Goal: Task Accomplishment & Management: Use online tool/utility

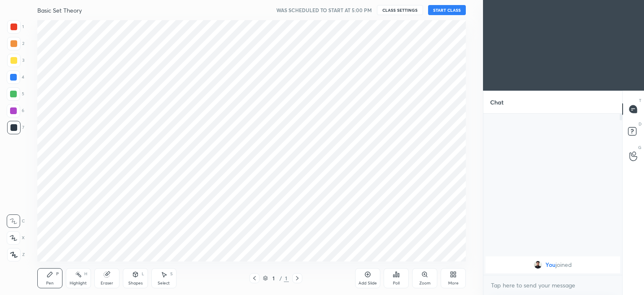
scroll to position [41696, 41488]
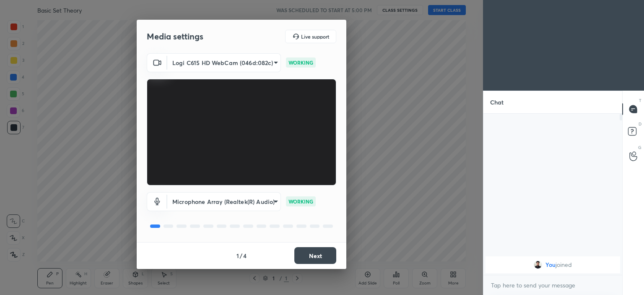
click at [315, 254] on button "Next" at bounding box center [315, 255] width 42 height 17
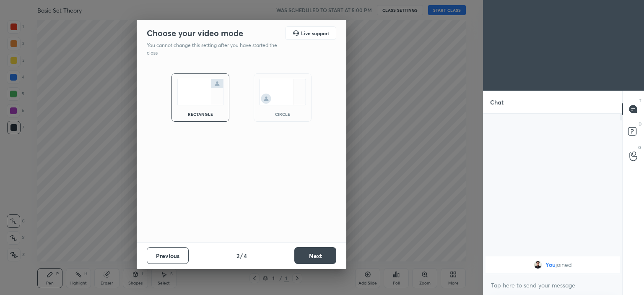
click at [281, 96] on img at bounding box center [282, 92] width 47 height 26
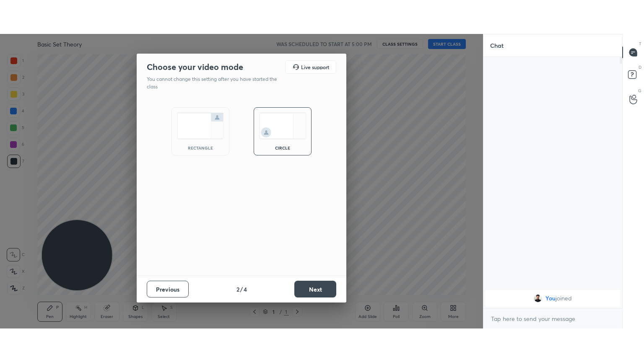
scroll to position [179, 136]
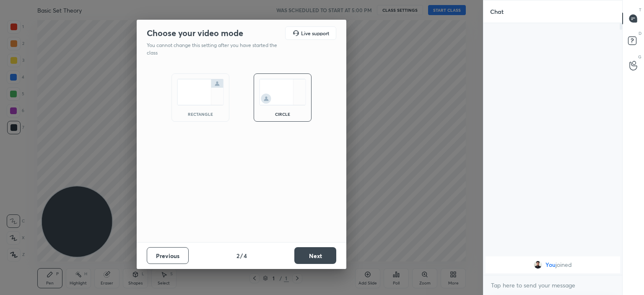
click at [315, 255] on button "Next" at bounding box center [315, 255] width 42 height 17
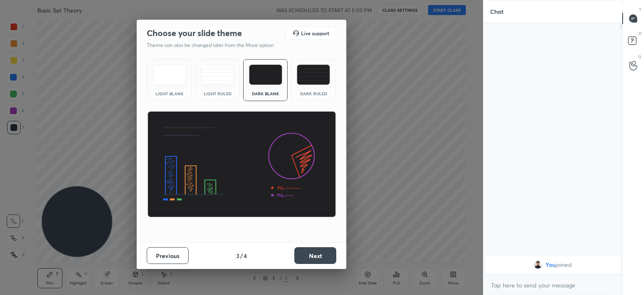
click at [315, 251] on button "Next" at bounding box center [315, 255] width 42 height 17
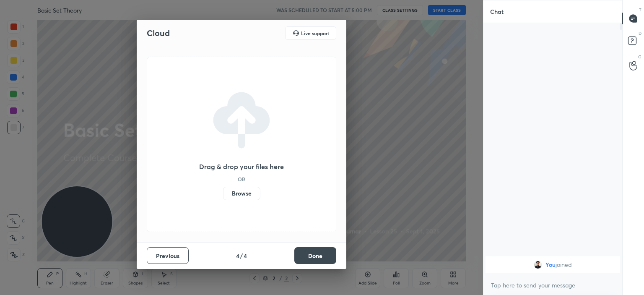
click at [238, 191] on label "Browse" at bounding box center [241, 193] width 37 height 13
click at [223, 191] on input "Browse" at bounding box center [223, 193] width 0 height 13
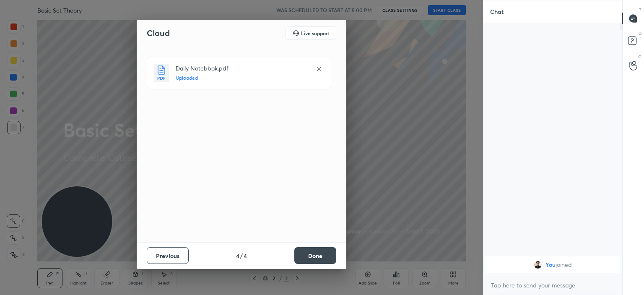
click at [307, 253] on button "Done" at bounding box center [315, 255] width 42 height 17
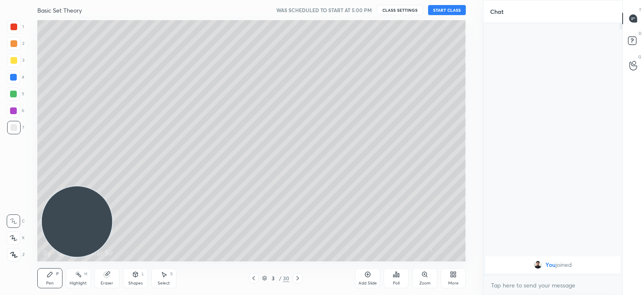
click at [253, 275] on icon at bounding box center [253, 278] width 7 height 7
click at [440, 10] on button "START CLASS" at bounding box center [447, 10] width 38 height 10
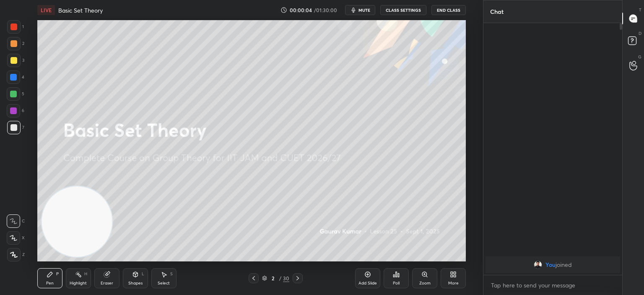
click at [454, 276] on icon at bounding box center [455, 276] width 2 height 2
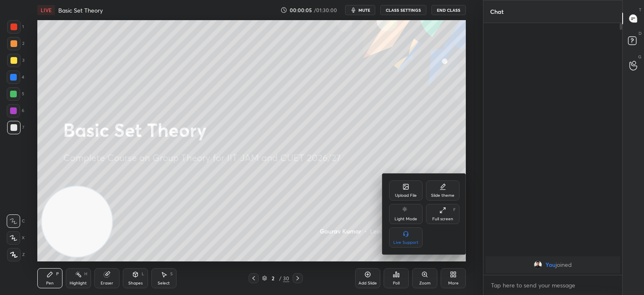
click at [449, 220] on div "Full screen" at bounding box center [442, 219] width 21 height 4
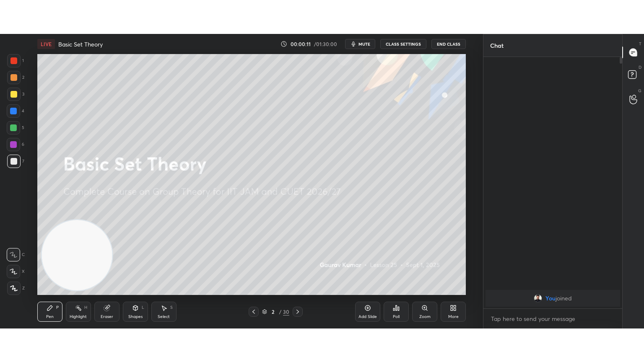
scroll to position [2, 3]
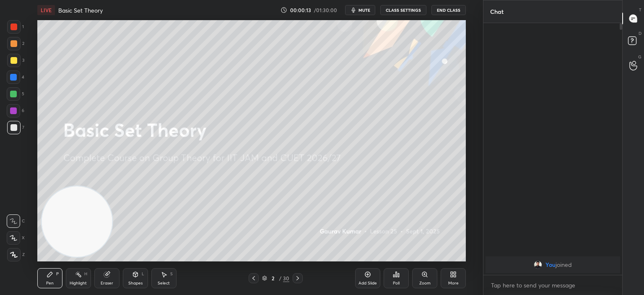
click at [394, 10] on button "CLASS SETTINGS" at bounding box center [403, 10] width 46 height 10
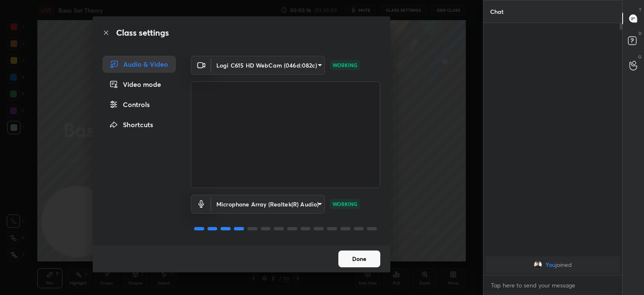
click at [362, 258] on button "Done" at bounding box center [359, 258] width 42 height 17
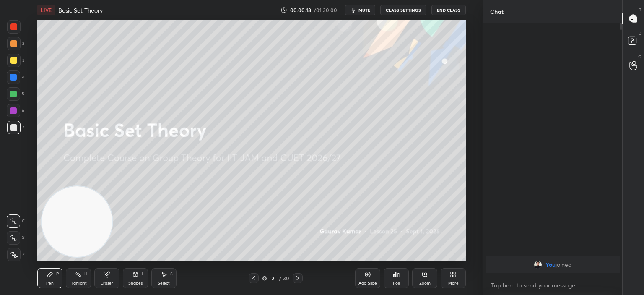
click at [451, 281] on div "More" at bounding box center [453, 283] width 10 height 4
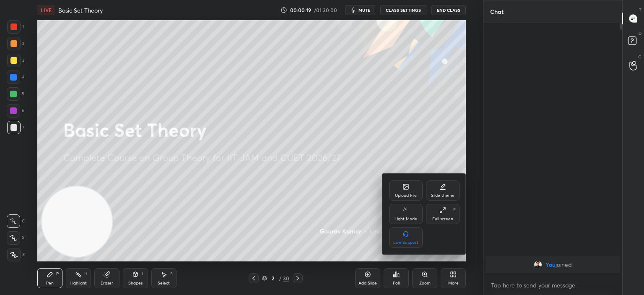
click at [447, 218] on div "Full screen" at bounding box center [442, 219] width 21 height 4
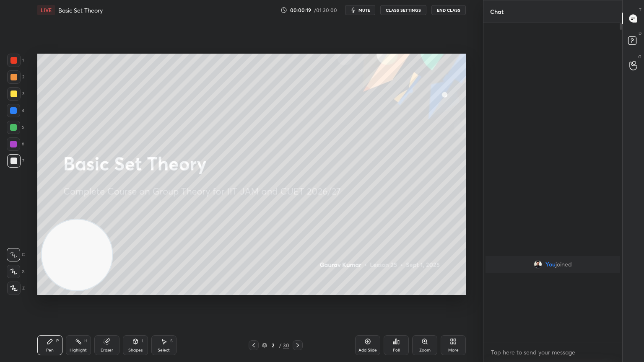
scroll to position [247, 136]
type textarea "x"
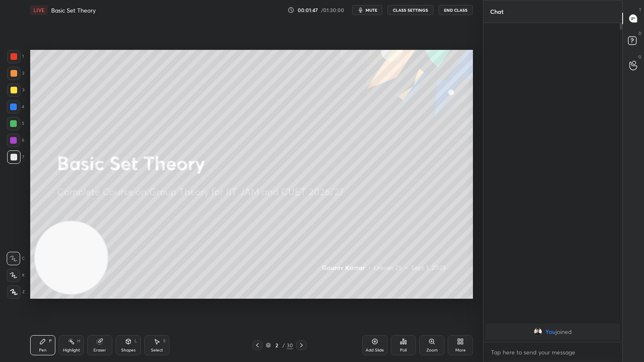
click at [14, 141] on div at bounding box center [13, 140] width 7 height 7
click at [15, 274] on icon at bounding box center [14, 276] width 8 height 6
click at [14, 56] on div at bounding box center [13, 56] width 7 height 7
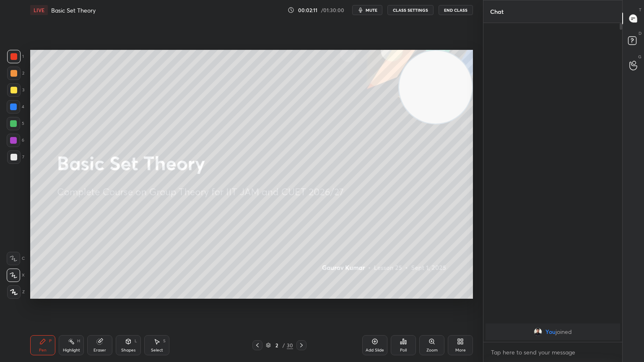
click at [304, 294] on icon at bounding box center [301, 345] width 7 height 7
click at [13, 72] on div at bounding box center [13, 73] width 7 height 7
click at [15, 121] on div at bounding box center [13, 123] width 7 height 7
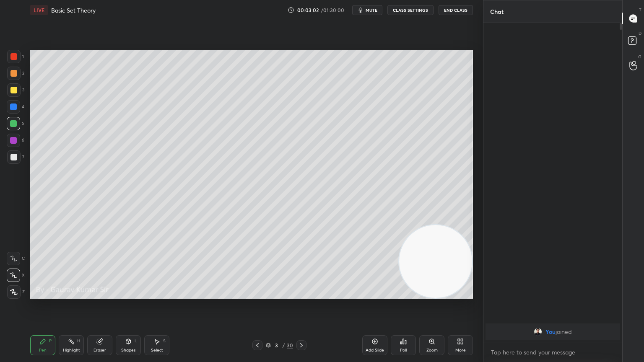
click at [101, 294] on div "Eraser" at bounding box center [100, 351] width 13 height 4
click at [40, 294] on div "Pen" at bounding box center [43, 351] width 8 height 4
click at [97, 294] on div "Eraser" at bounding box center [99, 346] width 25 height 20
click at [45, 294] on div "Pen P" at bounding box center [42, 346] width 25 height 20
click at [99, 294] on icon at bounding box center [99, 341] width 5 height 5
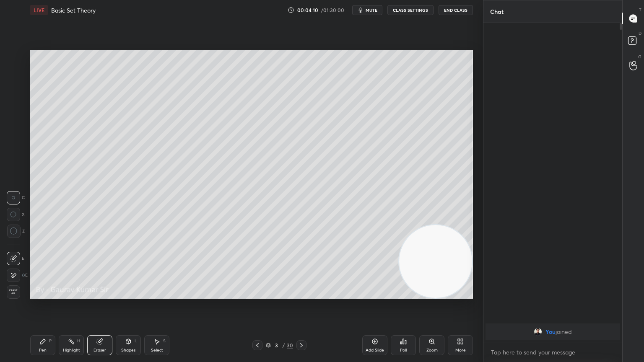
click at [47, 294] on div "Pen P" at bounding box center [42, 346] width 25 height 20
click at [13, 156] on div at bounding box center [13, 157] width 7 height 7
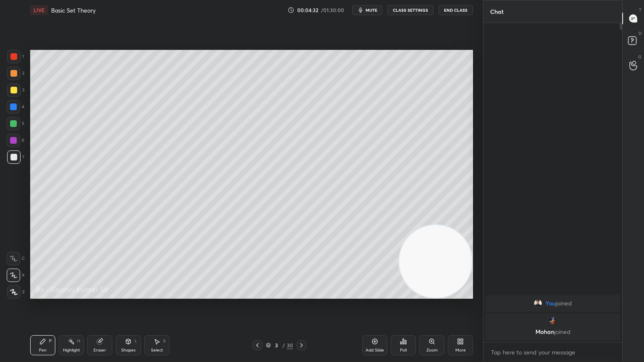
click at [101, 294] on div "Eraser" at bounding box center [100, 351] width 13 height 4
click at [14, 275] on icon at bounding box center [13, 275] width 7 height 7
click at [39, 294] on div "Pen" at bounding box center [43, 351] width 8 height 4
click at [112, 294] on div "Eraser" at bounding box center [99, 346] width 25 height 20
click at [44, 294] on div "Pen P" at bounding box center [42, 346] width 25 height 20
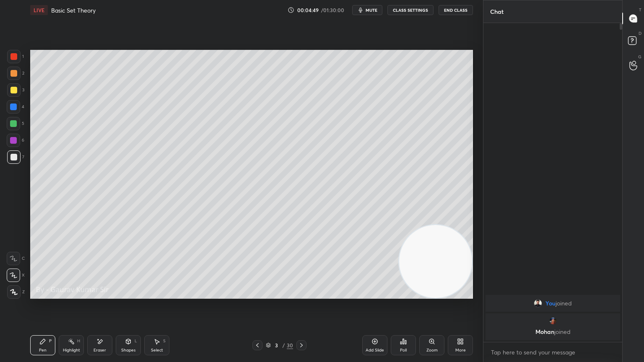
click at [106, 294] on div "Eraser" at bounding box center [99, 346] width 25 height 20
click at [47, 294] on div "Pen P" at bounding box center [42, 346] width 25 height 20
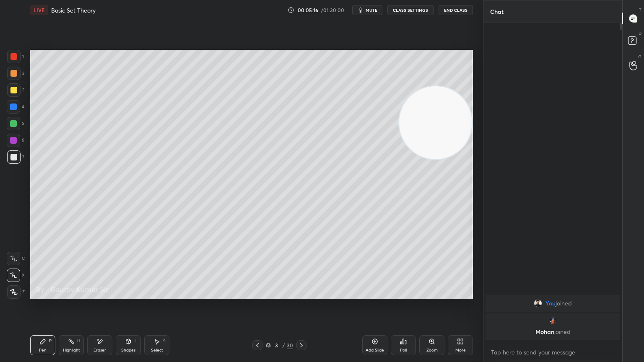
click at [10, 143] on div at bounding box center [13, 140] width 7 height 7
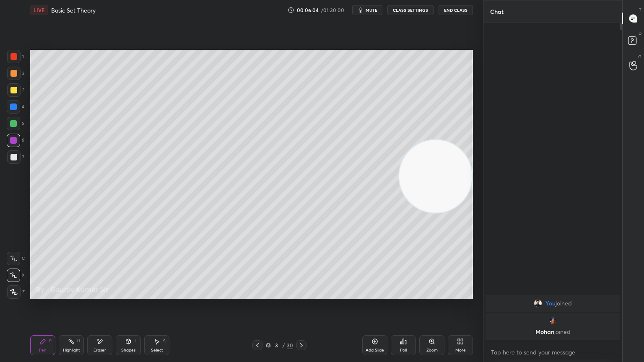
click at [301, 294] on icon at bounding box center [301, 345] width 7 height 7
click at [15, 72] on div at bounding box center [13, 73] width 7 height 7
click at [255, 294] on icon at bounding box center [257, 345] width 7 height 7
click at [304, 294] on icon at bounding box center [301, 345] width 7 height 7
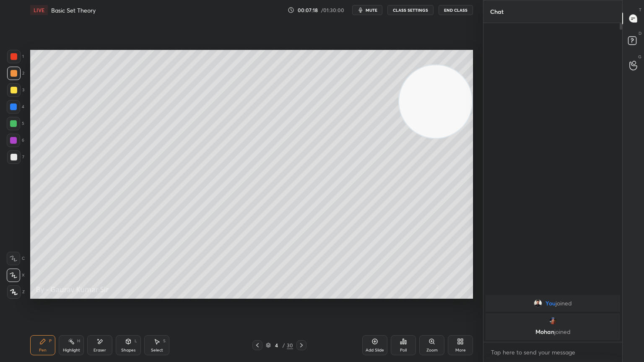
click at [13, 123] on div at bounding box center [13, 123] width 7 height 7
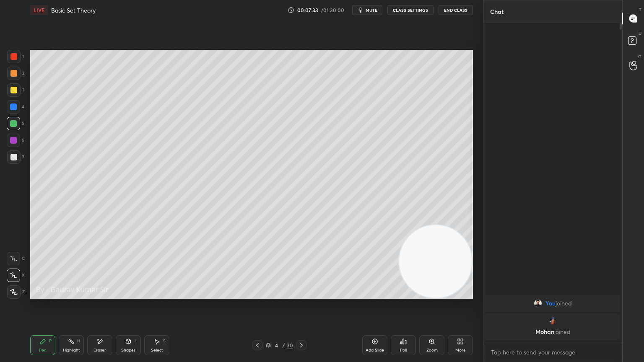
click at [15, 142] on div at bounding box center [13, 140] width 7 height 7
click at [300, 294] on icon at bounding box center [301, 345] width 7 height 7
click at [12, 73] on div at bounding box center [13, 73] width 7 height 7
click at [13, 125] on div at bounding box center [13, 123] width 7 height 7
click at [15, 139] on div at bounding box center [13, 140] width 7 height 7
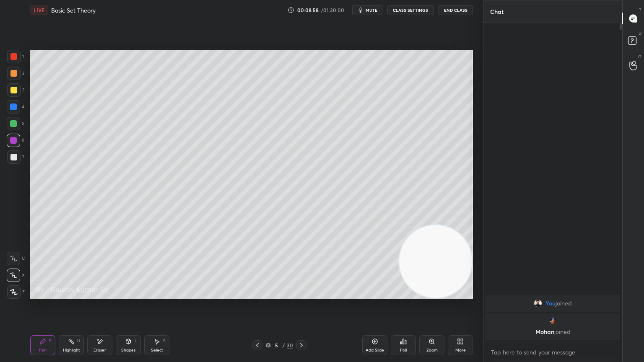
click at [103, 294] on div "Eraser" at bounding box center [99, 346] width 25 height 20
click at [42, 294] on div "Pen P" at bounding box center [42, 346] width 25 height 20
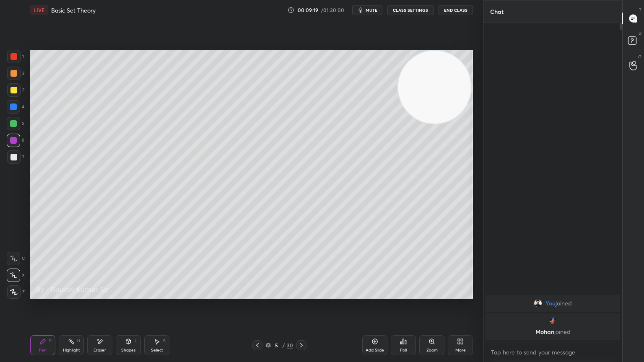
click at [16, 158] on div at bounding box center [13, 157] width 7 height 7
click at [12, 143] on div at bounding box center [13, 140] width 7 height 7
click at [12, 122] on div at bounding box center [13, 123] width 7 height 7
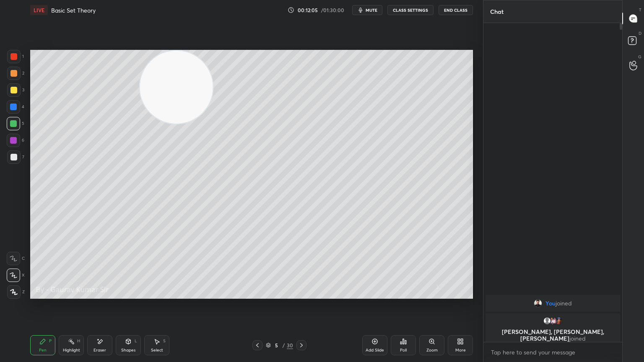
click at [257, 294] on icon at bounding box center [257, 345] width 7 height 7
click at [258, 294] on icon at bounding box center [257, 345] width 7 height 7
click at [301, 294] on icon at bounding box center [301, 345] width 7 height 7
click at [302, 294] on icon at bounding box center [301, 345] width 7 height 7
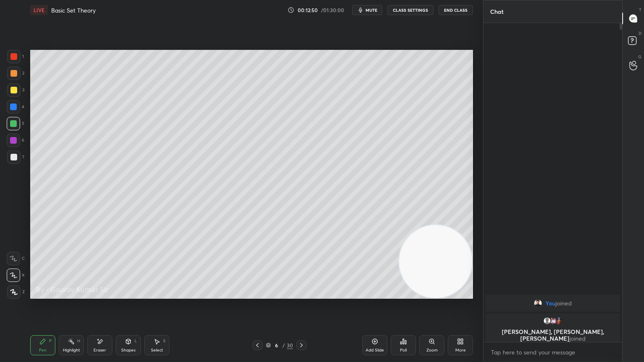
click at [13, 73] on div at bounding box center [13, 73] width 7 height 7
click at [13, 90] on div at bounding box center [13, 90] width 7 height 7
click at [101, 294] on icon at bounding box center [99, 341] width 7 height 7
click at [40, 294] on div "Pen" at bounding box center [43, 351] width 8 height 4
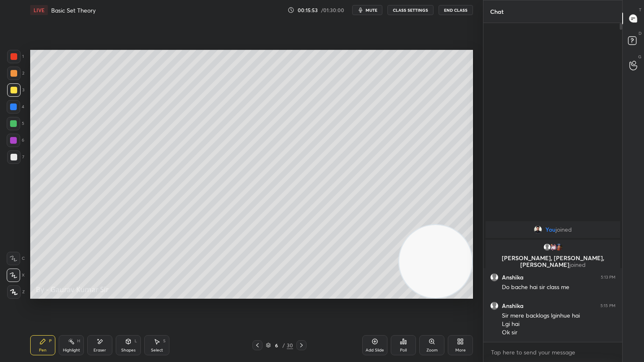
click at [14, 138] on div at bounding box center [13, 140] width 7 height 7
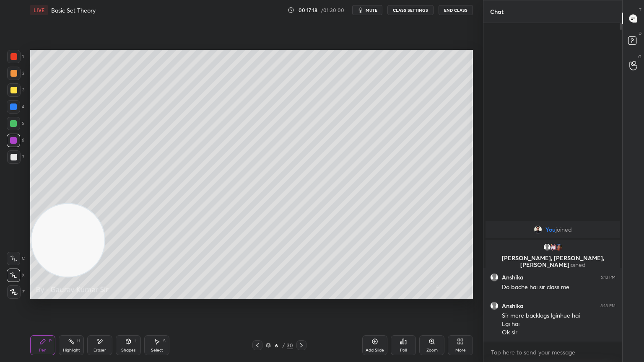
click at [102, 294] on div "Eraser" at bounding box center [99, 346] width 25 height 20
click at [42, 294] on div "Pen" at bounding box center [43, 351] width 8 height 4
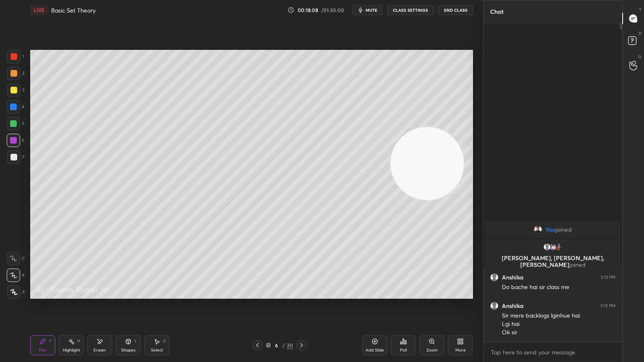
click at [16, 72] on div at bounding box center [13, 73] width 7 height 7
click at [300, 294] on icon at bounding box center [301, 345] width 7 height 7
click at [13, 58] on div at bounding box center [13, 56] width 7 height 7
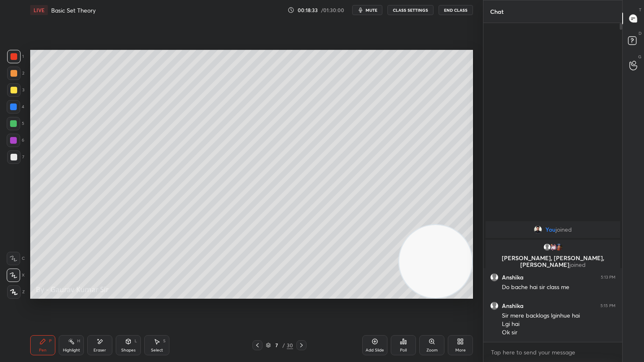
click at [11, 73] on div at bounding box center [13, 73] width 7 height 7
click at [13, 142] on div at bounding box center [13, 140] width 7 height 7
click at [103, 294] on div "Eraser" at bounding box center [99, 346] width 25 height 20
click at [50, 294] on div "Pen P" at bounding box center [42, 346] width 25 height 20
click at [99, 294] on div "Eraser" at bounding box center [99, 346] width 25 height 20
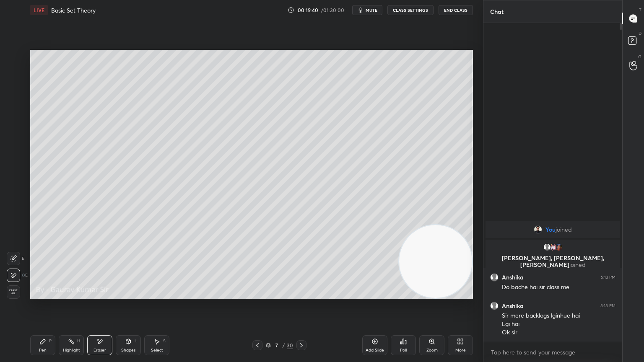
click at [37, 294] on div "Pen P" at bounding box center [42, 346] width 25 height 20
click at [14, 125] on div at bounding box center [13, 123] width 7 height 7
click at [13, 142] on div at bounding box center [13, 140] width 7 height 7
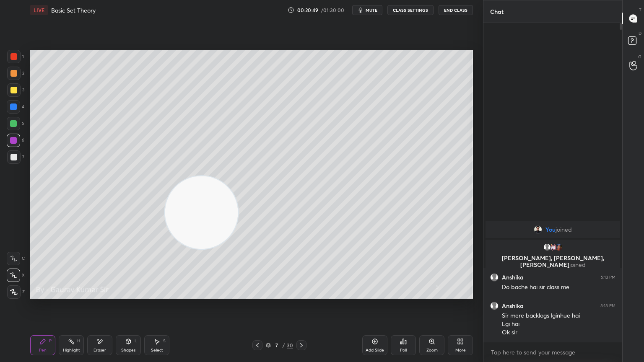
click at [106, 294] on div "Eraser" at bounding box center [99, 346] width 25 height 20
click at [303, 294] on icon at bounding box center [301, 345] width 7 height 7
click at [45, 294] on div "Pen" at bounding box center [43, 351] width 8 height 4
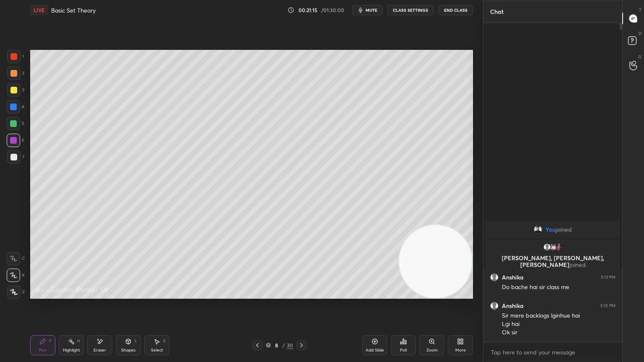
click at [97, 294] on icon at bounding box center [99, 341] width 7 height 7
click at [35, 294] on div "Pen P" at bounding box center [42, 346] width 25 height 20
click at [257, 294] on icon at bounding box center [257, 345] width 7 height 7
click at [12, 72] on div at bounding box center [13, 73] width 7 height 7
click at [301, 294] on icon at bounding box center [301, 345] width 7 height 7
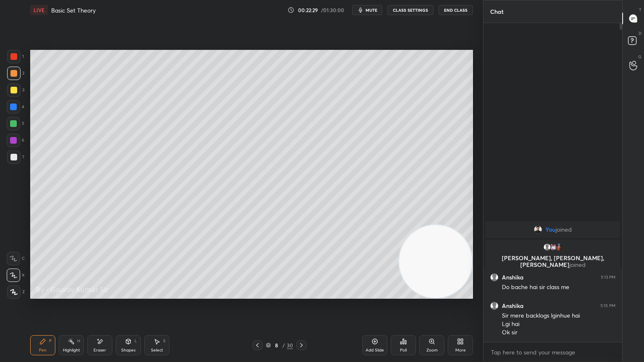
click at [303, 294] on icon at bounding box center [301, 345] width 7 height 7
click at [15, 89] on div at bounding box center [13, 90] width 7 height 7
click at [16, 124] on div at bounding box center [13, 123] width 7 height 7
click at [12, 141] on div at bounding box center [13, 140] width 7 height 7
click at [303, 294] on icon at bounding box center [301, 345] width 7 height 7
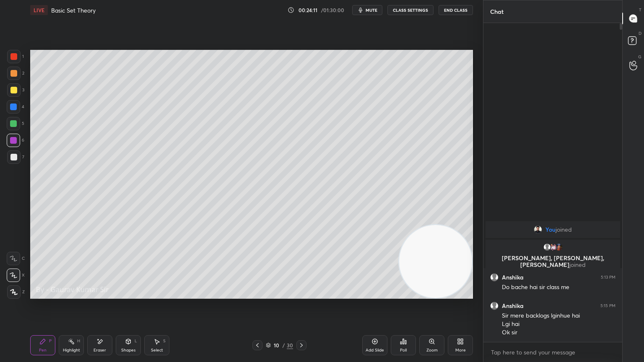
click at [13, 57] on div at bounding box center [13, 56] width 7 height 7
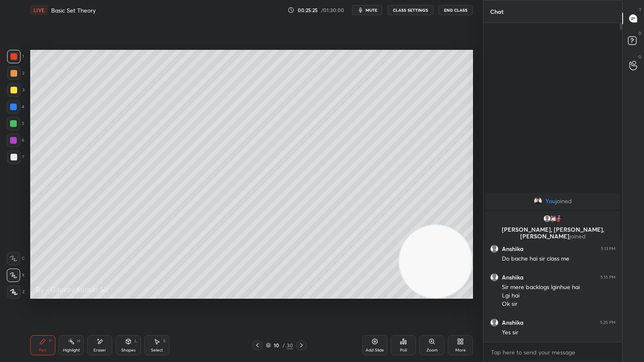
click at [104, 294] on div "Eraser" at bounding box center [99, 346] width 25 height 20
click at [50, 294] on div "Pen P" at bounding box center [42, 346] width 25 height 20
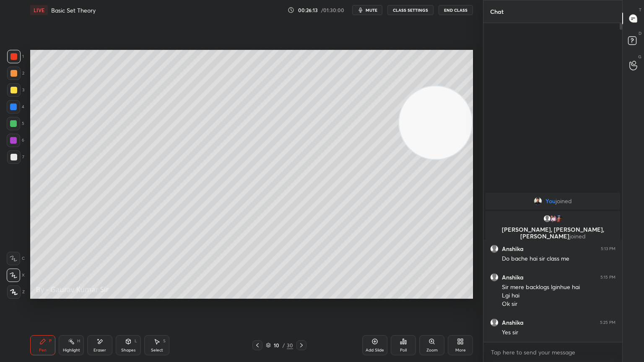
click at [302, 294] on icon at bounding box center [301, 345] width 3 height 4
click at [12, 91] on div at bounding box center [13, 90] width 7 height 7
click at [13, 140] on div at bounding box center [13, 140] width 7 height 7
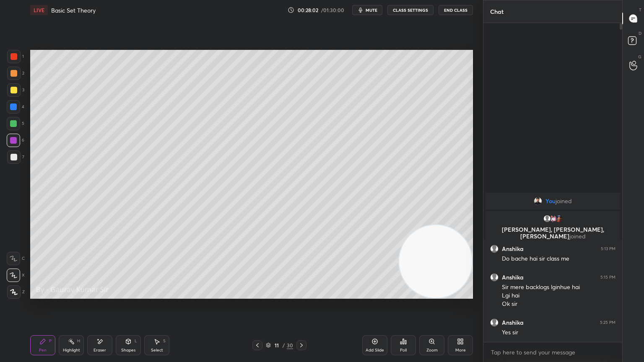
click at [301, 294] on icon at bounding box center [301, 345] width 7 height 7
click at [13, 88] on div at bounding box center [13, 90] width 7 height 7
click at [13, 141] on div at bounding box center [13, 140] width 7 height 7
click at [301, 294] on icon at bounding box center [301, 345] width 7 height 7
click at [13, 90] on div at bounding box center [13, 90] width 7 height 7
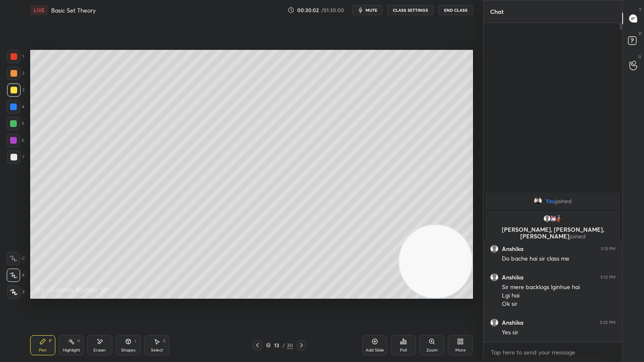
click at [16, 141] on div at bounding box center [13, 140] width 7 height 7
click at [13, 159] on div at bounding box center [13, 157] width 7 height 7
click at [14, 140] on div at bounding box center [13, 140] width 7 height 7
click at [298, 294] on icon at bounding box center [301, 345] width 7 height 7
click at [11, 72] on div at bounding box center [13, 73] width 7 height 7
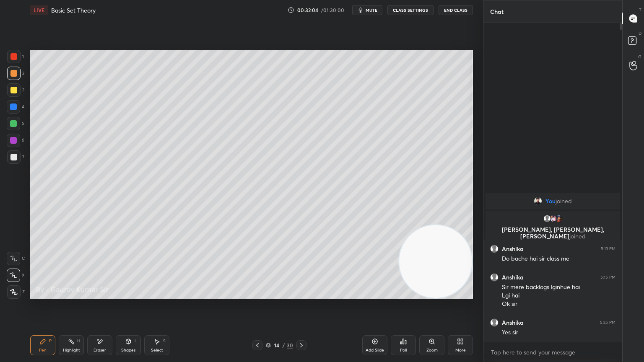
click at [12, 143] on div at bounding box center [13, 140] width 7 height 7
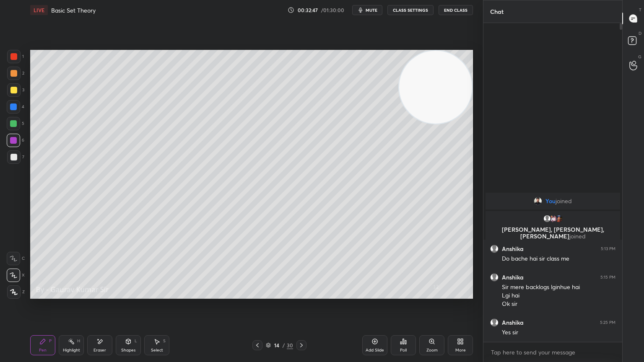
click at [101, 294] on div "Eraser" at bounding box center [99, 346] width 25 height 20
click at [46, 294] on div "Pen P" at bounding box center [42, 346] width 25 height 20
click at [10, 159] on div at bounding box center [13, 157] width 7 height 7
click at [13, 122] on div at bounding box center [13, 123] width 7 height 7
click at [302, 294] on icon at bounding box center [301, 345] width 7 height 7
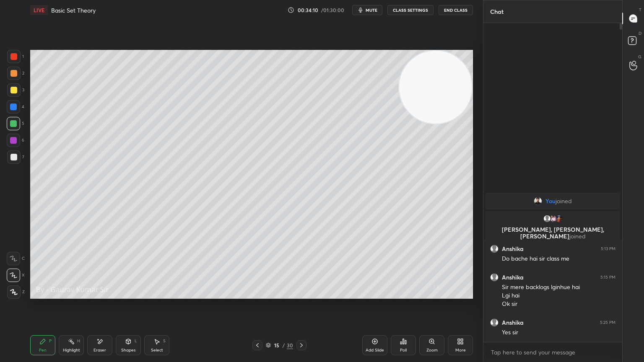
click at [13, 75] on div at bounding box center [13, 73] width 7 height 7
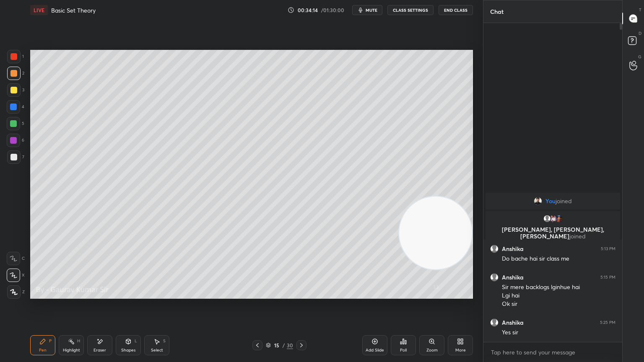
click at [257, 294] on icon at bounding box center [257, 345] width 7 height 7
click at [256, 294] on icon at bounding box center [257, 345] width 7 height 7
click at [257, 294] on icon at bounding box center [257, 345] width 7 height 7
click at [302, 294] on icon at bounding box center [301, 345] width 3 height 4
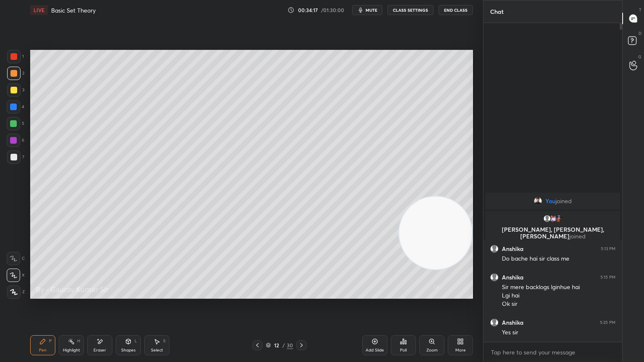
click at [302, 294] on icon at bounding box center [301, 345] width 3 height 4
click at [301, 294] on icon at bounding box center [301, 345] width 7 height 7
click at [302, 294] on icon at bounding box center [301, 345] width 7 height 7
click at [15, 143] on div at bounding box center [13, 140] width 7 height 7
click at [257, 294] on icon at bounding box center [257, 345] width 7 height 7
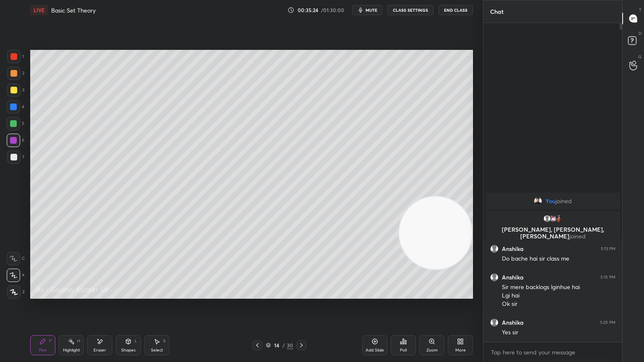
click at [304, 294] on icon at bounding box center [301, 345] width 7 height 7
click at [14, 126] on div at bounding box center [13, 123] width 7 height 7
click at [14, 140] on div at bounding box center [13, 140] width 7 height 7
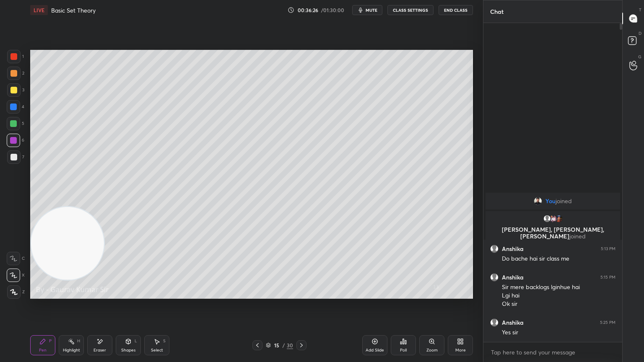
click at [13, 124] on div at bounding box center [13, 123] width 7 height 7
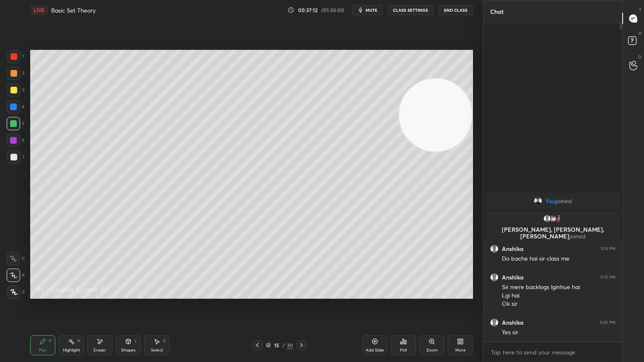
click at [13, 140] on div at bounding box center [13, 140] width 7 height 7
click at [302, 294] on icon at bounding box center [301, 345] width 7 height 7
click at [13, 73] on div at bounding box center [13, 73] width 7 height 7
click at [96, 294] on div "Eraser" at bounding box center [100, 351] width 13 height 4
click at [49, 294] on div "Pen P" at bounding box center [42, 346] width 25 height 20
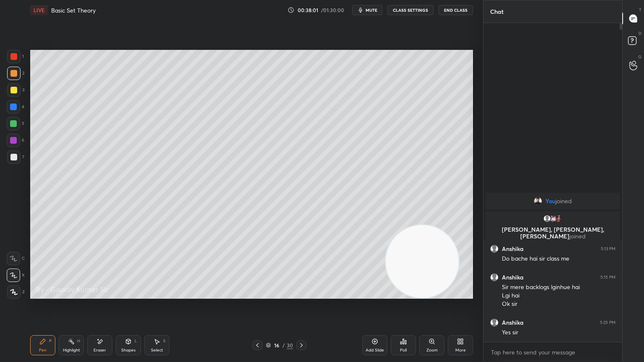
click at [406, 294] on icon at bounding box center [403, 341] width 7 height 7
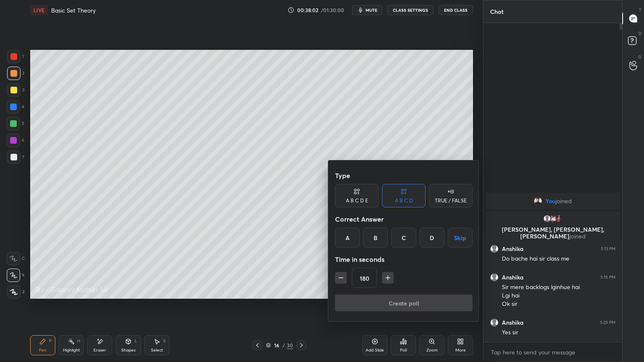
click at [460, 229] on button "Skip" at bounding box center [460, 238] width 25 height 20
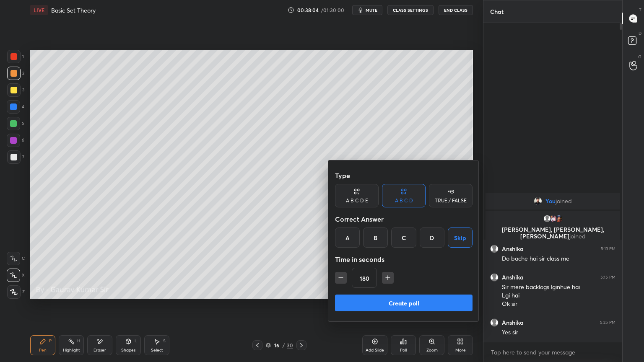
click at [386, 276] on icon "button" at bounding box center [388, 278] width 8 height 8
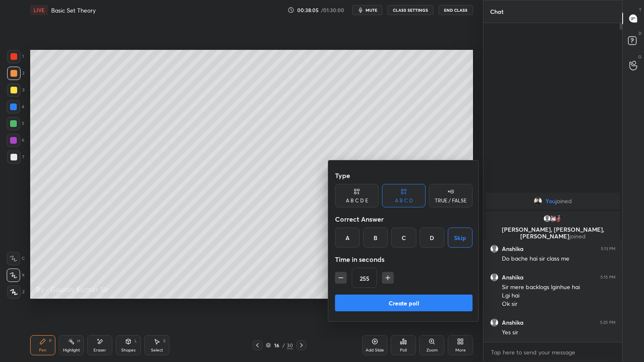
click at [386, 276] on icon "button" at bounding box center [388, 278] width 8 height 8
type input "300"
click at [381, 294] on button "Create poll" at bounding box center [404, 303] width 138 height 17
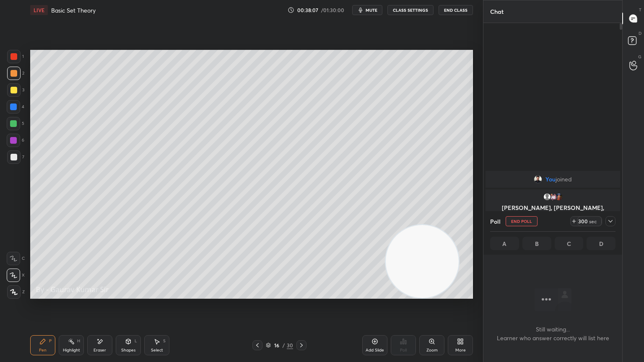
scroll to position [3, 3]
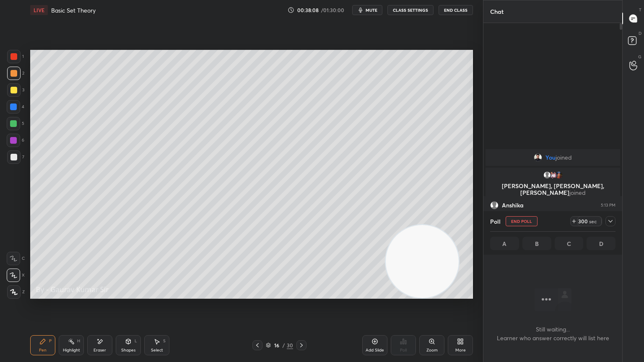
click at [257, 294] on div "Setting up your live class Poll for secs No correct answer Start poll" at bounding box center [252, 174] width 450 height 309
click at [611, 221] on icon at bounding box center [610, 221] width 7 height 7
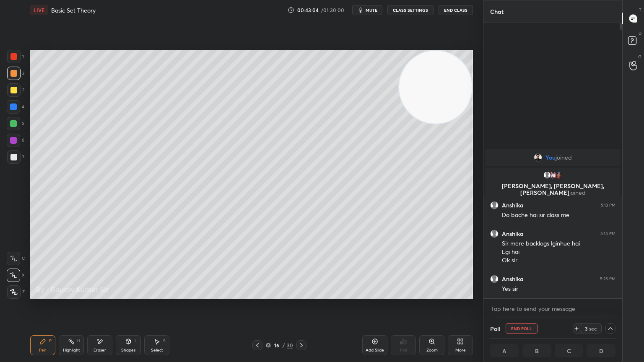
click at [17, 122] on div at bounding box center [13, 123] width 7 height 7
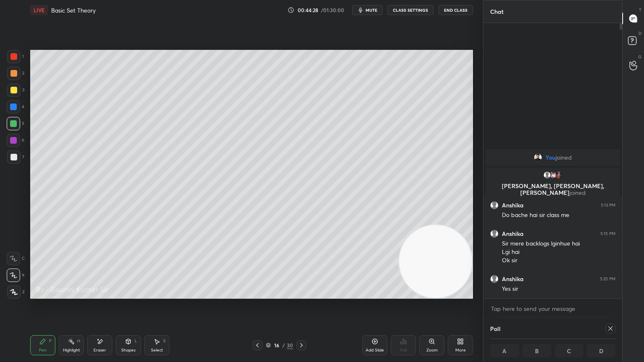
click at [301, 294] on icon at bounding box center [301, 345] width 7 height 7
click at [13, 91] on div at bounding box center [13, 90] width 7 height 7
click at [13, 122] on div at bounding box center [13, 123] width 7 height 7
click at [106, 294] on div "Eraser" at bounding box center [99, 346] width 25 height 20
click at [42, 294] on icon at bounding box center [42, 341] width 5 height 5
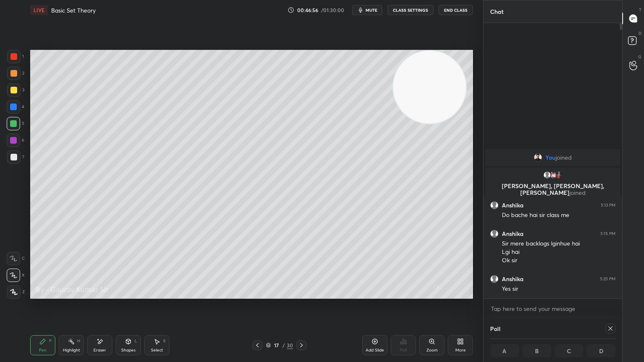
click at [302, 294] on icon at bounding box center [301, 345] width 7 height 7
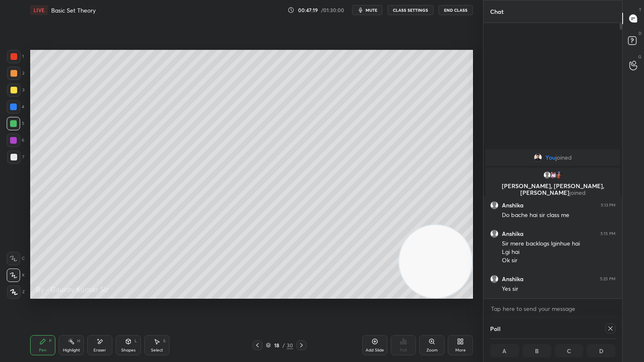
click at [109, 294] on div "Eraser" at bounding box center [99, 346] width 25 height 20
click at [50, 294] on div "Pen P" at bounding box center [42, 346] width 25 height 20
click at [258, 294] on icon at bounding box center [257, 345] width 7 height 7
click at [13, 89] on div at bounding box center [13, 90] width 7 height 7
click at [257, 294] on icon at bounding box center [257, 345] width 7 height 7
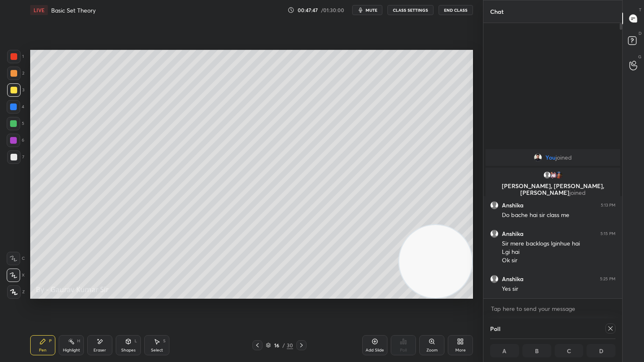
click at [300, 294] on icon at bounding box center [301, 345] width 7 height 7
click at [13, 125] on div at bounding box center [13, 123] width 7 height 7
click at [255, 294] on icon at bounding box center [257, 345] width 7 height 7
click at [13, 90] on div at bounding box center [13, 90] width 7 height 7
click at [13, 141] on div at bounding box center [13, 140] width 7 height 7
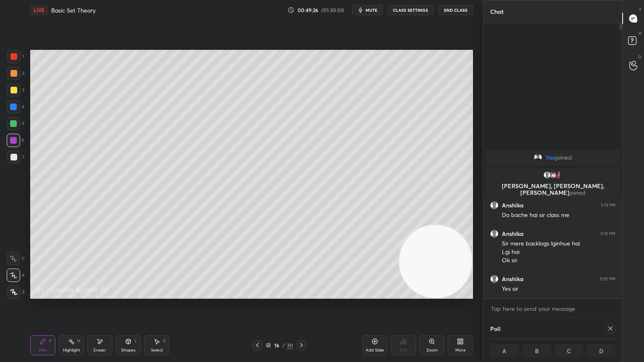
click at [258, 294] on icon at bounding box center [257, 345] width 7 height 7
click at [257, 294] on icon at bounding box center [257, 345] width 7 height 7
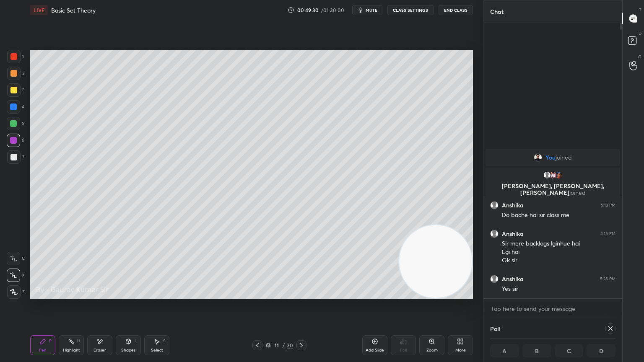
click at [257, 294] on icon at bounding box center [257, 345] width 7 height 7
click at [303, 294] on icon at bounding box center [301, 345] width 7 height 7
click at [301, 294] on icon at bounding box center [301, 345] width 7 height 7
click at [304, 294] on icon at bounding box center [301, 345] width 7 height 7
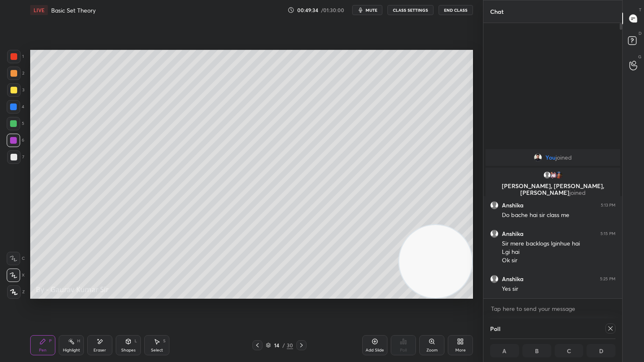
click at [304, 294] on icon at bounding box center [301, 345] width 7 height 7
click at [301, 294] on icon at bounding box center [301, 345] width 7 height 7
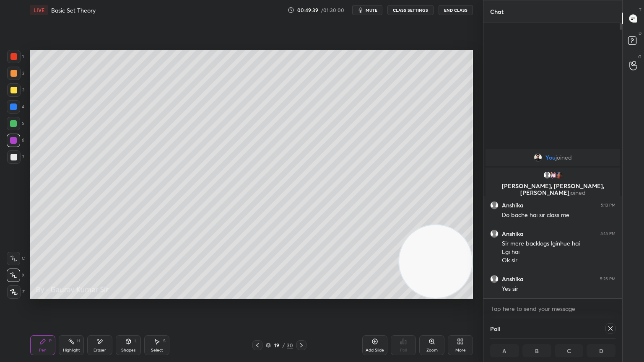
click at [10, 74] on div at bounding box center [13, 73] width 7 height 7
click at [612, 294] on icon at bounding box center [610, 328] width 7 height 7
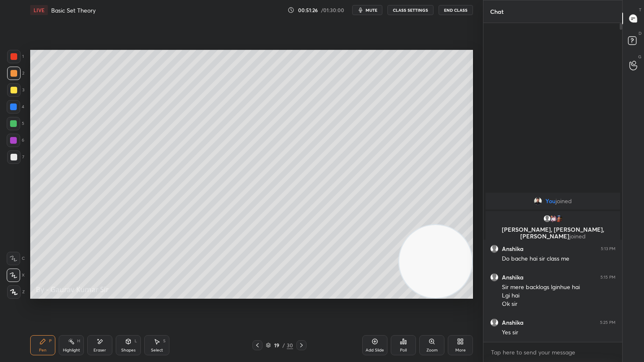
scroll to position [247, 136]
click at [401, 294] on icon at bounding box center [403, 341] width 7 height 7
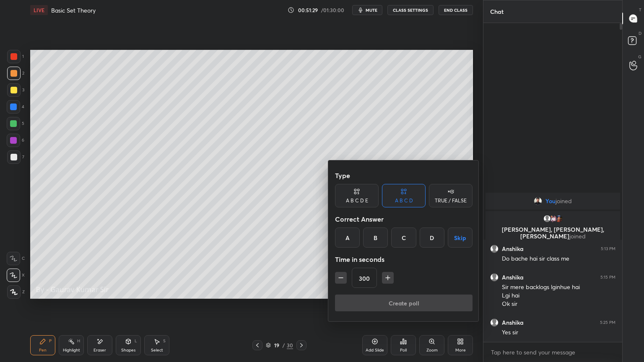
click at [460, 239] on button "Skip" at bounding box center [460, 238] width 25 height 20
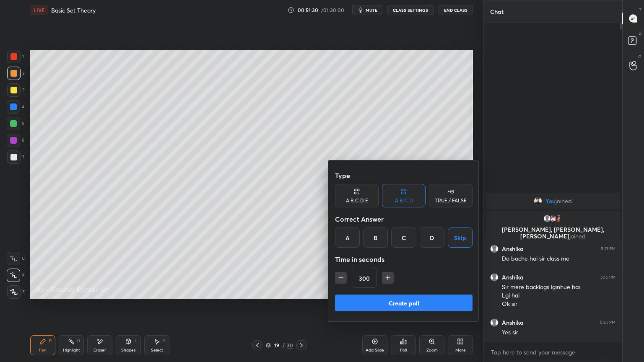
click at [419, 294] on button "Create poll" at bounding box center [404, 303] width 138 height 17
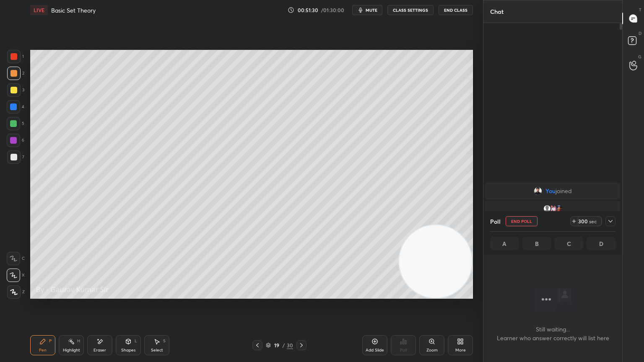
scroll to position [3, 3]
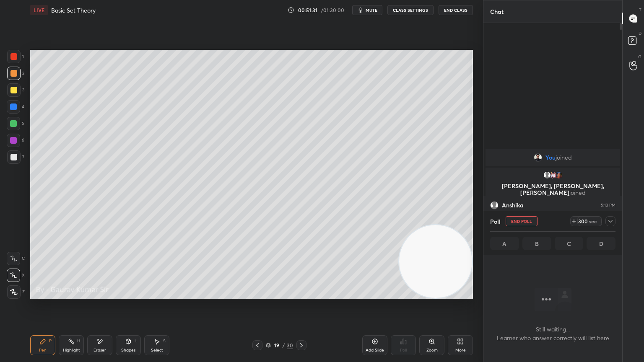
click at [270, 294] on div "Setting up your live class Poll for secs No correct answer Start poll" at bounding box center [252, 174] width 450 height 309
click at [13, 139] on div at bounding box center [13, 140] width 7 height 7
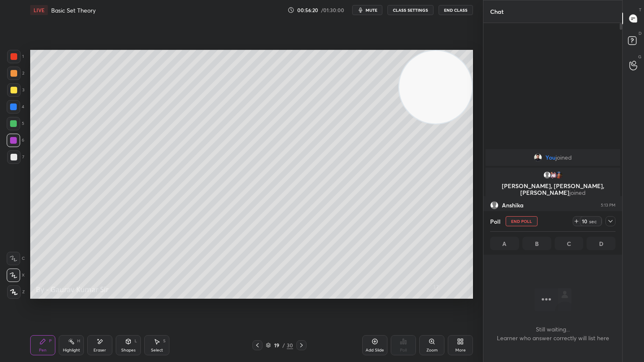
click at [304, 294] on icon at bounding box center [301, 345] width 7 height 7
click at [13, 90] on div at bounding box center [13, 90] width 7 height 7
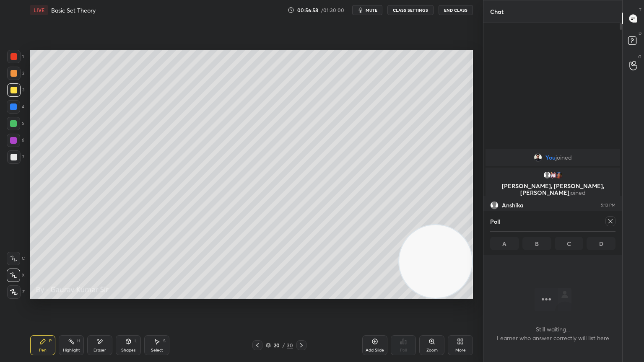
click at [253, 294] on div at bounding box center [257, 346] width 10 height 10
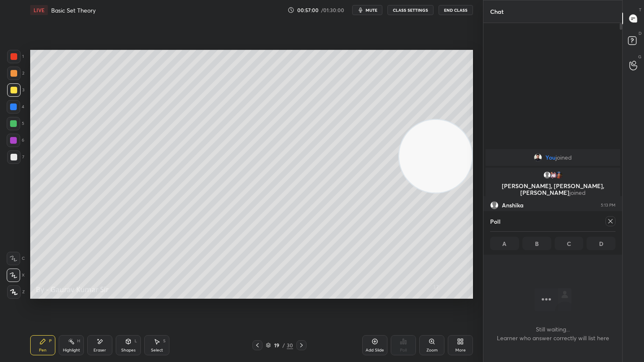
click at [14, 140] on div at bounding box center [13, 140] width 7 height 7
click at [158, 294] on div "Select" at bounding box center [157, 351] width 12 height 4
click at [168, 282] on div "0 ° Undo Copy Duplicate Duplicate to new slide Delete" at bounding box center [251, 174] width 443 height 249
click at [42, 294] on div "Pen P" at bounding box center [42, 346] width 25 height 20
click at [612, 221] on icon at bounding box center [610, 221] width 7 height 7
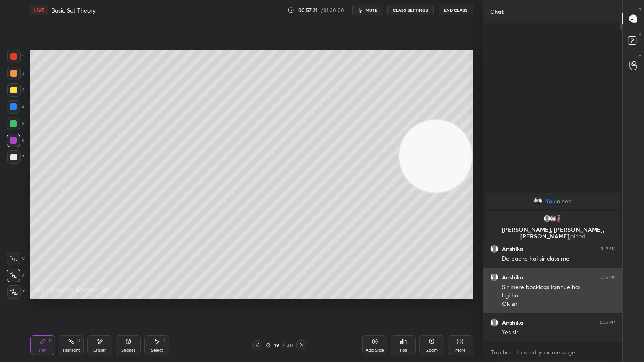
scroll to position [0, 0]
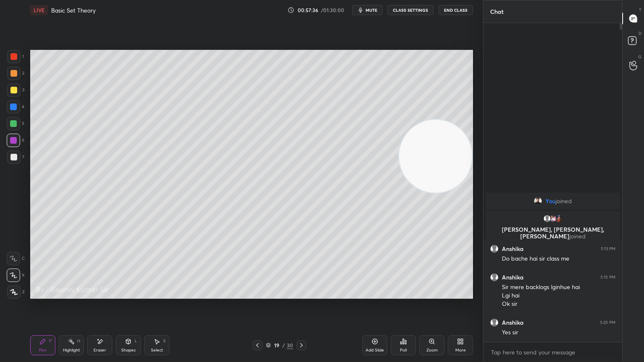
click at [301, 294] on icon at bounding box center [301, 345] width 7 height 7
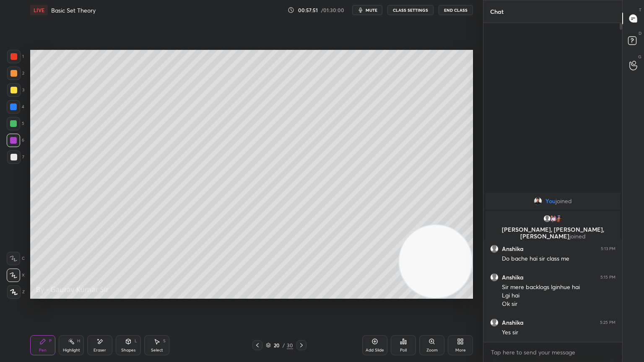
click at [304, 294] on icon at bounding box center [301, 345] width 7 height 7
click at [13, 57] on div at bounding box center [13, 56] width 7 height 7
click at [13, 140] on div at bounding box center [13, 140] width 7 height 7
click at [13, 158] on div at bounding box center [13, 157] width 7 height 7
click at [10, 140] on div at bounding box center [13, 140] width 7 height 7
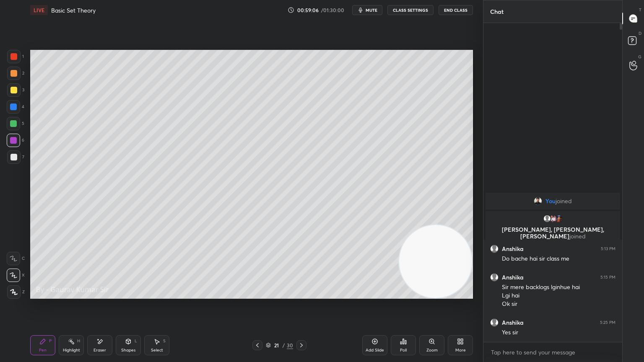
click at [13, 158] on div at bounding box center [13, 157] width 7 height 7
click at [14, 139] on div at bounding box center [13, 140] width 7 height 7
click at [13, 124] on div at bounding box center [13, 123] width 7 height 7
click at [13, 154] on div at bounding box center [13, 157] width 7 height 7
click at [399, 225] on video at bounding box center [435, 261] width 73 height 73
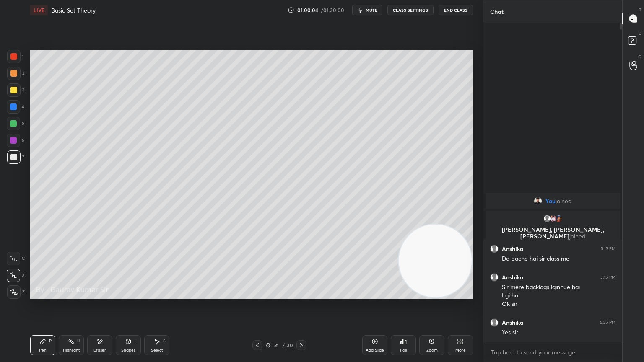
click at [15, 141] on div at bounding box center [13, 140] width 7 height 7
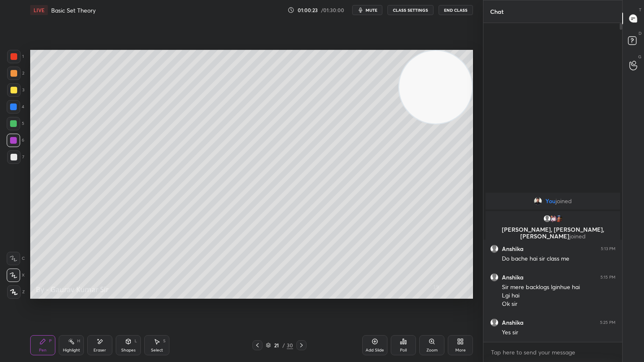
click at [13, 156] on div at bounding box center [13, 157] width 7 height 7
click at [13, 140] on div at bounding box center [13, 140] width 7 height 7
click at [16, 88] on div at bounding box center [13, 90] width 7 height 7
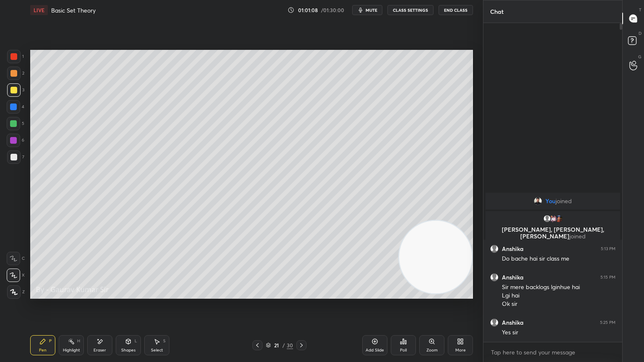
click at [301, 294] on icon at bounding box center [301, 345] width 7 height 7
click at [16, 57] on div at bounding box center [13, 56] width 7 height 7
click at [12, 89] on div at bounding box center [13, 90] width 7 height 7
click at [257, 294] on icon at bounding box center [257, 345] width 7 height 7
click at [299, 294] on icon at bounding box center [301, 345] width 7 height 7
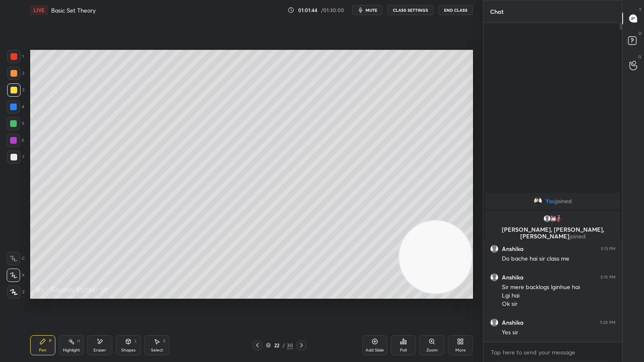
click at [12, 139] on div at bounding box center [13, 140] width 7 height 7
click at [104, 294] on div "Eraser" at bounding box center [100, 351] width 13 height 4
click at [40, 294] on div "Pen P" at bounding box center [42, 346] width 25 height 20
click at [13, 157] on div at bounding box center [13, 157] width 7 height 7
click at [166, 294] on div "Select S" at bounding box center [156, 346] width 25 height 20
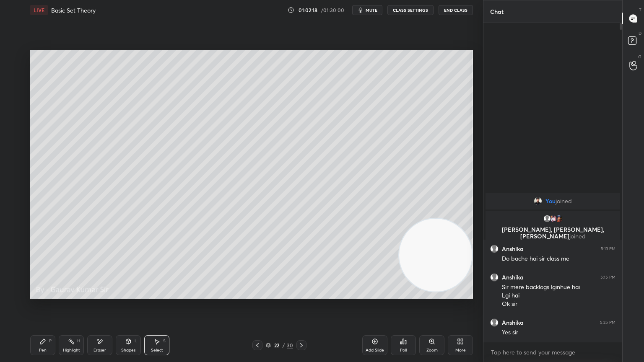
click at [49, 294] on div "Pen P" at bounding box center [42, 346] width 25 height 20
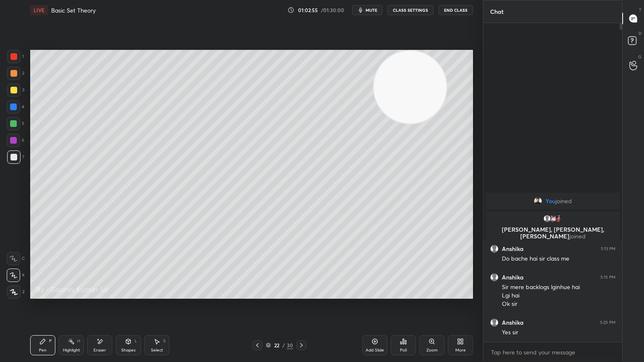
click at [257, 294] on icon at bounding box center [257, 345] width 7 height 7
click at [257, 294] on icon at bounding box center [257, 345] width 3 height 4
click at [258, 294] on icon at bounding box center [257, 345] width 7 height 7
click at [259, 294] on icon at bounding box center [257, 345] width 7 height 7
click at [255, 294] on icon at bounding box center [257, 345] width 7 height 7
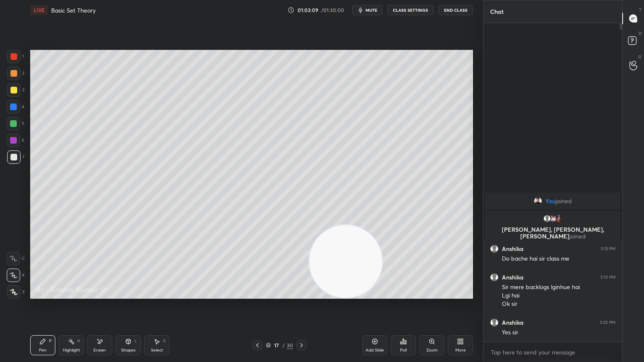
click at [303, 294] on icon at bounding box center [301, 345] width 7 height 7
click at [301, 294] on icon at bounding box center [301, 345] width 7 height 7
click at [303, 294] on icon at bounding box center [301, 345] width 7 height 7
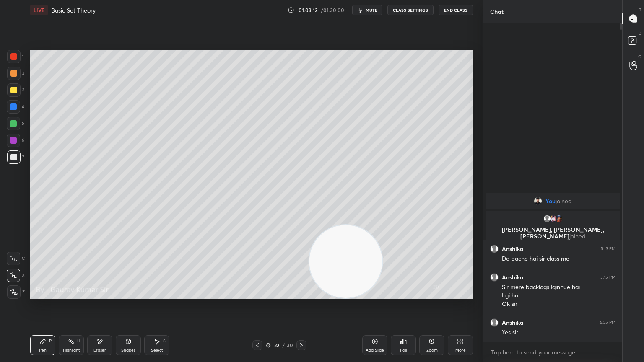
click at [304, 294] on icon at bounding box center [301, 345] width 7 height 7
click at [13, 124] on div at bounding box center [13, 123] width 7 height 7
click at [104, 294] on div "Eraser" at bounding box center [99, 346] width 25 height 20
click at [44, 294] on div "Pen P" at bounding box center [42, 346] width 25 height 20
click at [302, 294] on icon at bounding box center [301, 345] width 7 height 7
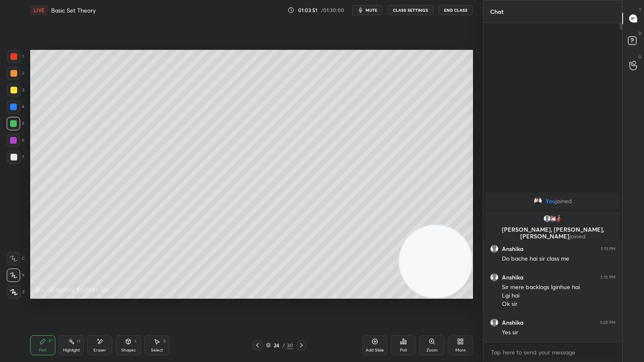
click at [13, 76] on div at bounding box center [13, 73] width 7 height 7
click at [408, 294] on div "Poll" at bounding box center [403, 346] width 25 height 20
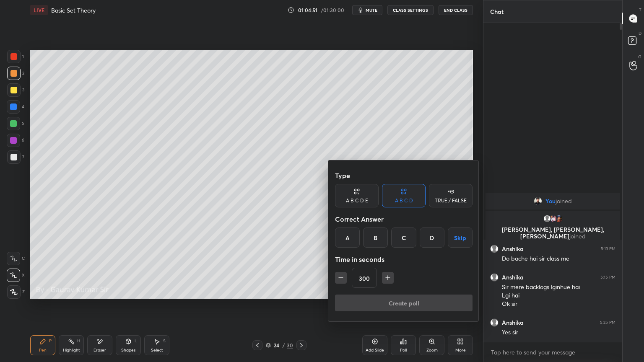
click at [453, 242] on button "Skip" at bounding box center [460, 238] width 25 height 20
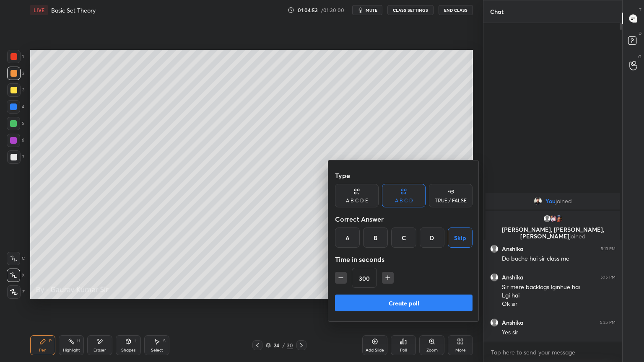
click at [433, 294] on button "Create poll" at bounding box center [404, 303] width 138 height 17
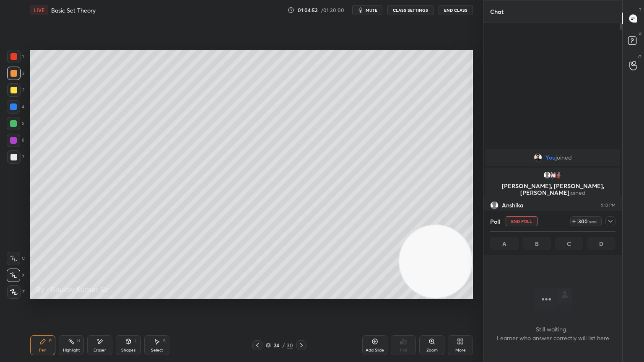
scroll to position [203, 136]
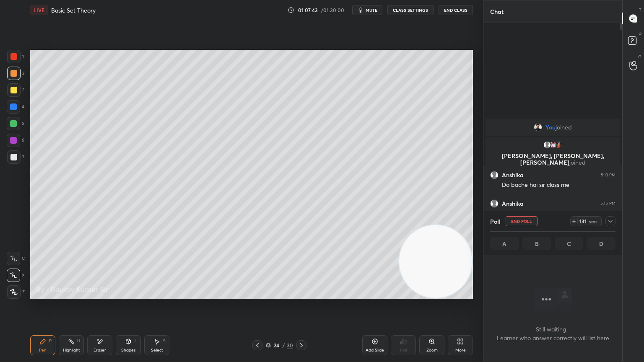
click at [607, 221] on div at bounding box center [611, 221] width 10 height 10
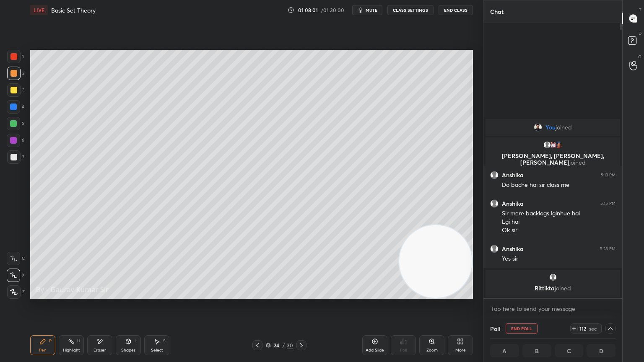
click at [15, 141] on div at bounding box center [13, 140] width 7 height 7
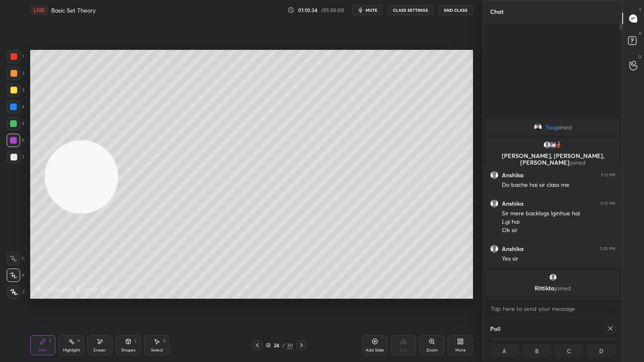
click at [611, 294] on icon at bounding box center [611, 329] width 4 height 4
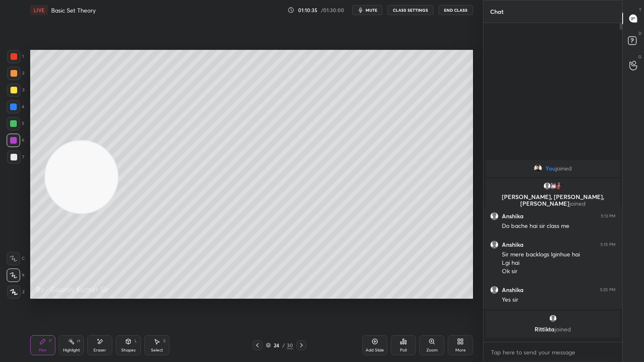
scroll to position [317, 136]
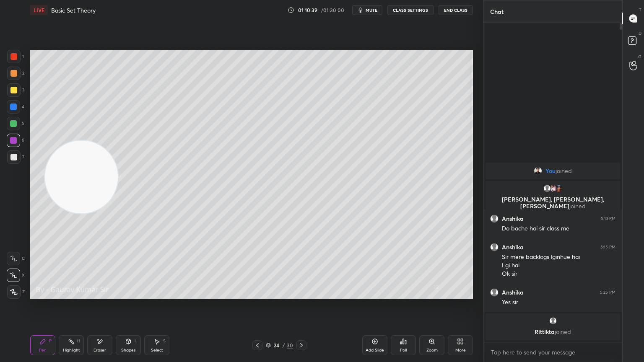
click at [465, 7] on button "End Class" at bounding box center [456, 10] width 34 height 10
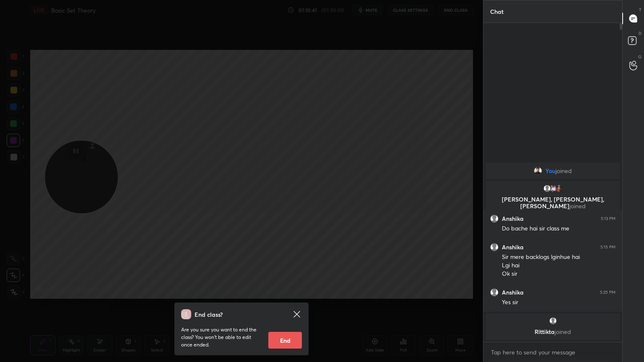
click at [295, 294] on button "End" at bounding box center [285, 340] width 34 height 17
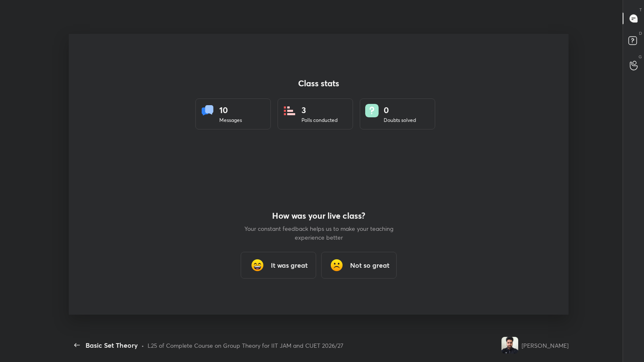
scroll to position [3, 0]
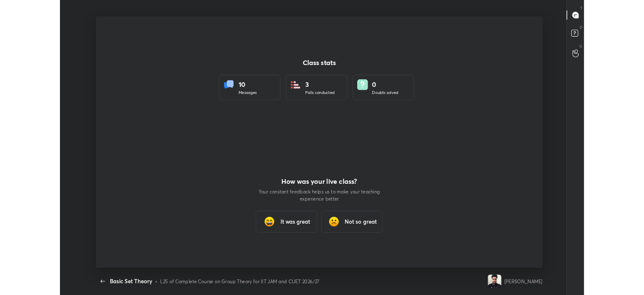
type textarea "x"
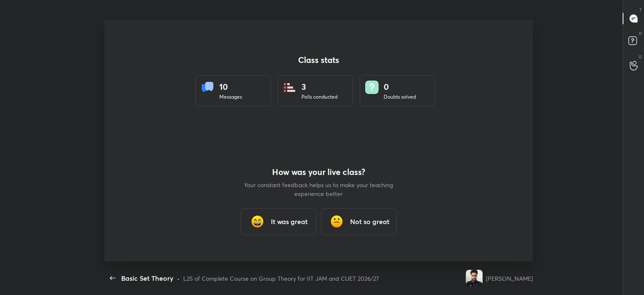
scroll to position [41696, 41300]
